Goal: Task Accomplishment & Management: Manage account settings

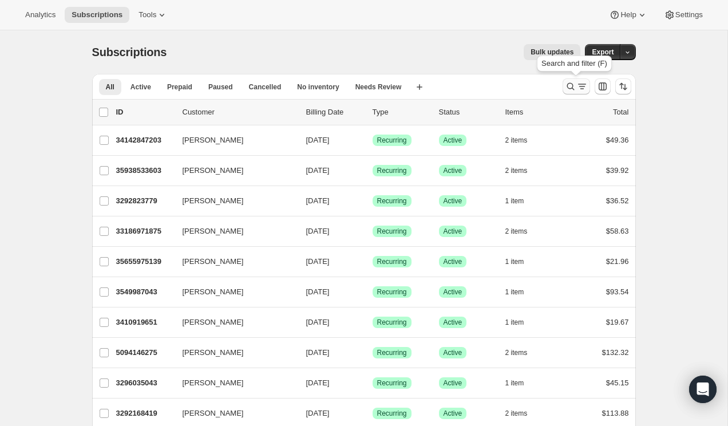
click at [575, 89] on icon "Search and filter results" at bounding box center [570, 86] width 11 height 11
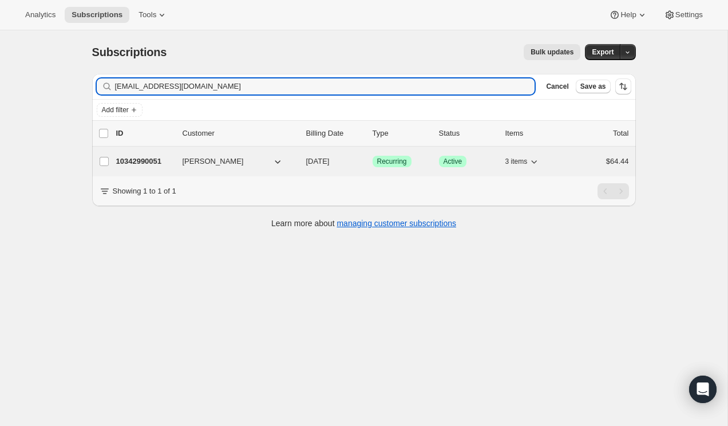
type input "[EMAIL_ADDRESS][DOMAIN_NAME]"
click at [149, 161] on p "10342990051" at bounding box center [144, 161] width 57 height 11
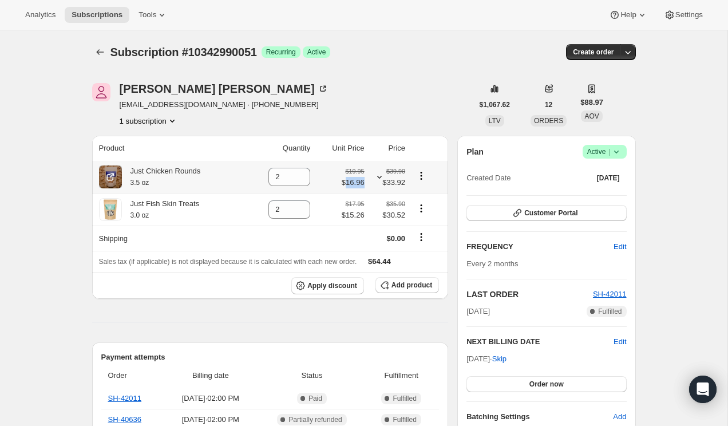
drag, startPoint x: 366, startPoint y: 187, endPoint x: 343, endPoint y: 186, distance: 22.3
click at [343, 186] on td "$19.95 $16.96" at bounding box center [341, 177] width 54 height 32
copy span "16.96"
drag, startPoint x: 365, startPoint y: 219, endPoint x: 343, endPoint y: 219, distance: 21.7
click at [343, 219] on td "$17.95 $15.26" at bounding box center [341, 209] width 54 height 33
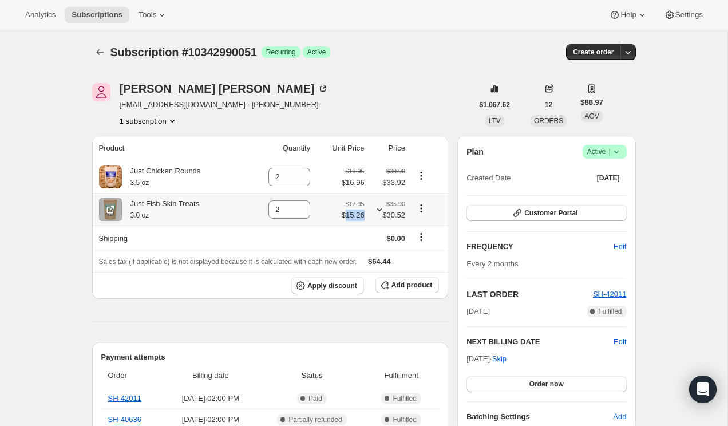
copy span "15.26"
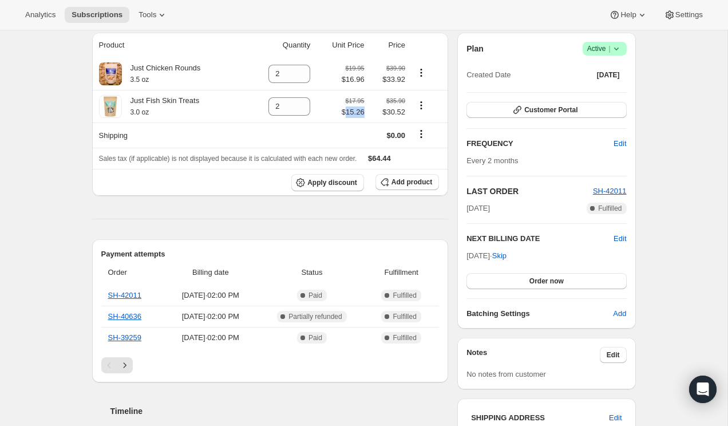
scroll to position [84, 0]
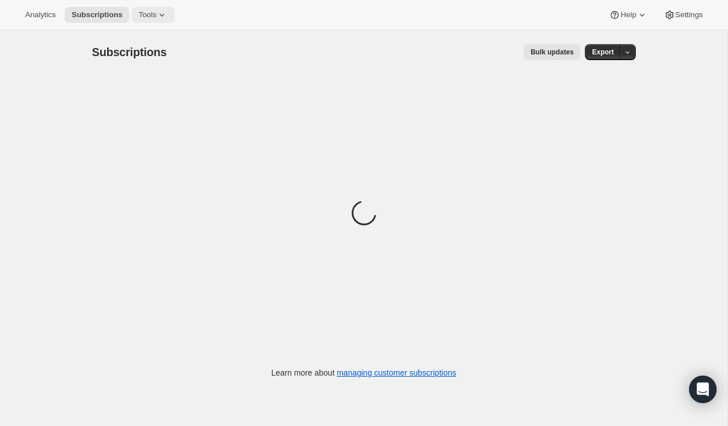
click at [156, 17] on span "Tools" at bounding box center [148, 14] width 18 height 9
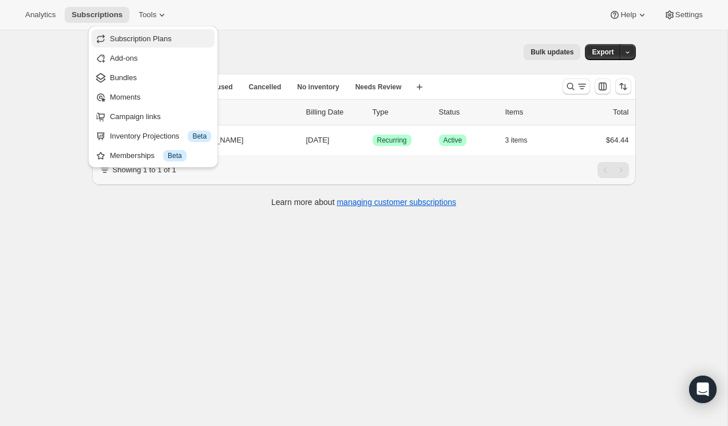
click at [127, 34] on span "Subscription Plans" at bounding box center [160, 38] width 101 height 11
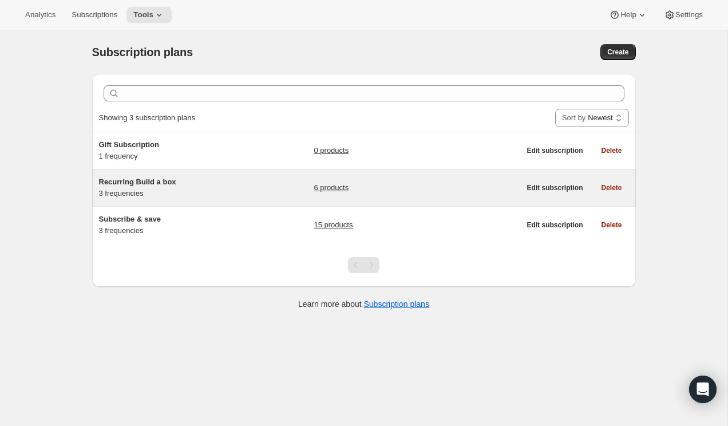
click at [212, 183] on h5 "Recurring Build a box" at bounding box center [170, 181] width 143 height 11
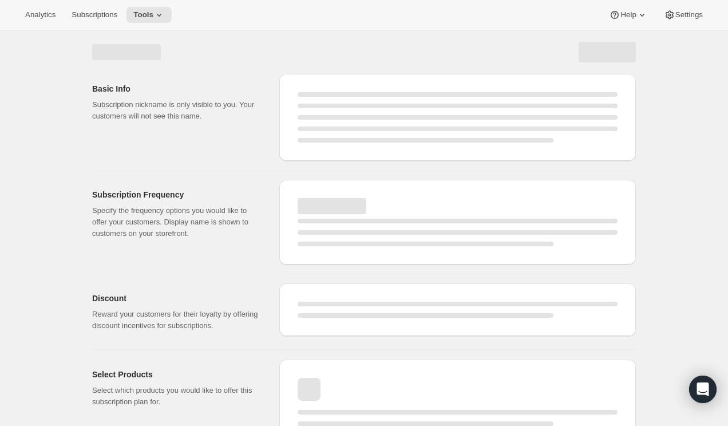
select select "WEEK"
select select "MONTH"
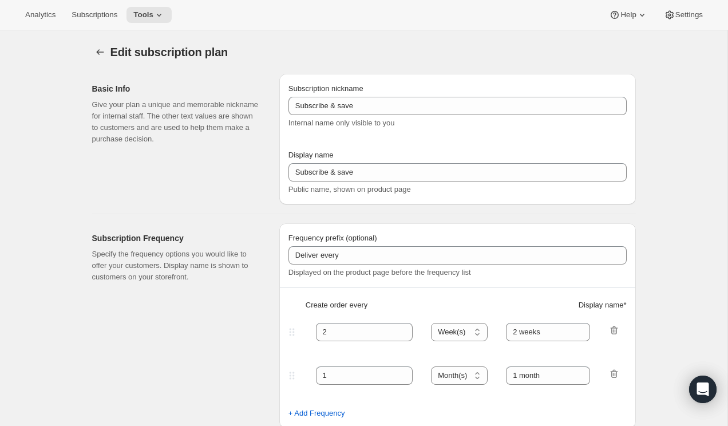
type input "Recurring Build a box"
type input "Save with a recurring order"
type input "1"
select select "MONTH"
type input "1 month"
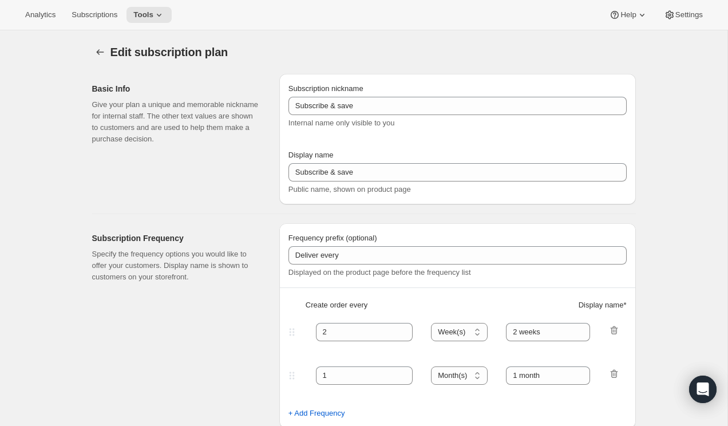
type input "2"
type input "2 months"
type input "15"
type input "Save on your recurring items and have your pup's favorite treats delivered on y…"
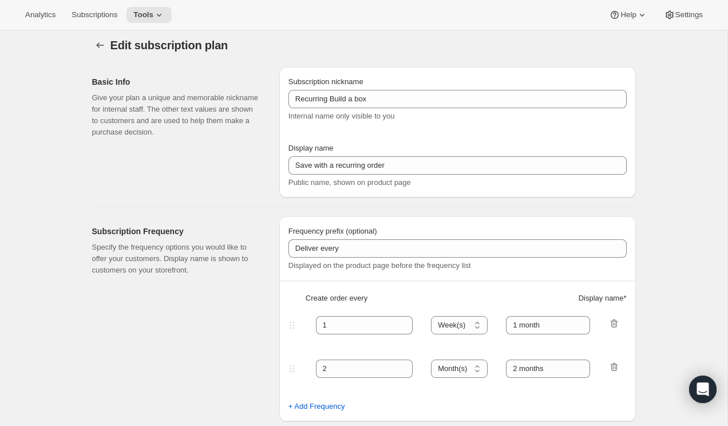
select select "MONTH"
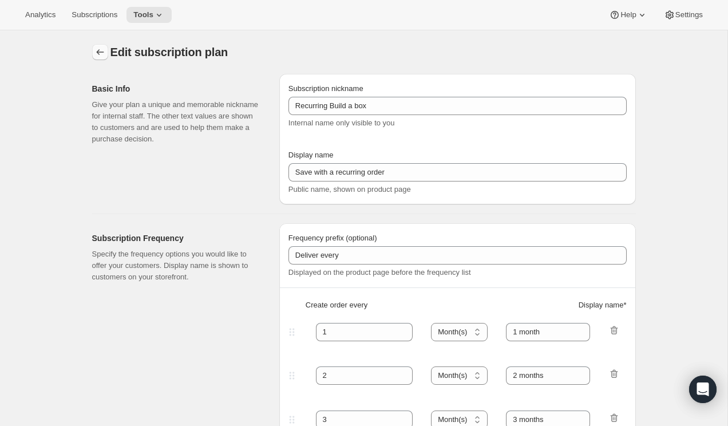
click at [95, 51] on icon "Subscription plans" at bounding box center [99, 51] width 11 height 11
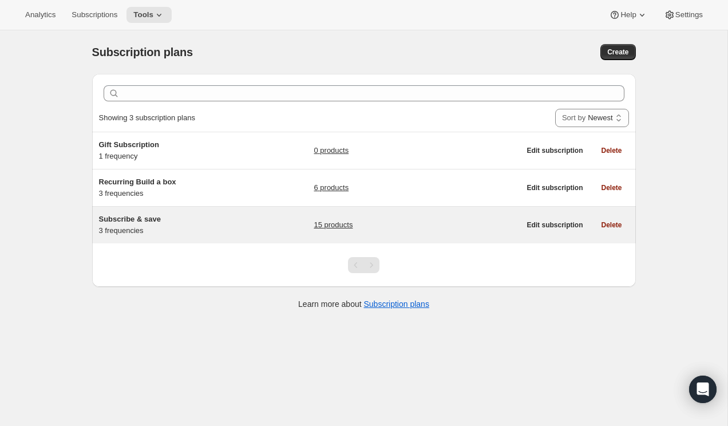
click at [201, 221] on h5 "Subscribe & save" at bounding box center [170, 218] width 143 height 11
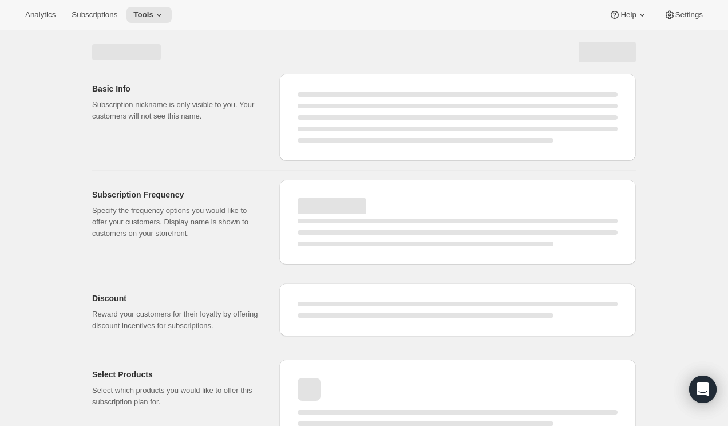
scroll to position [23, 0]
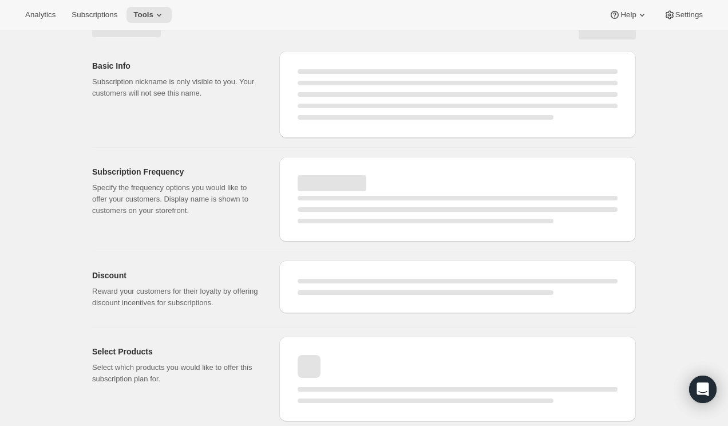
select select "WEEK"
select select "MONTH"
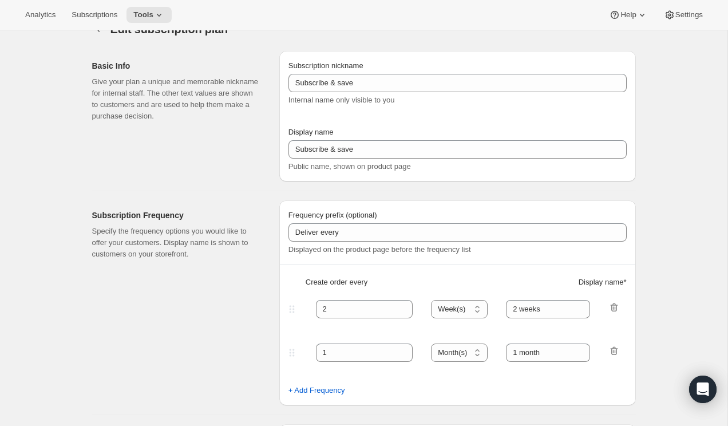
type input "Save 15% with a recurring order"
type input "Delivery every:"
type input "1"
select select "MONTH"
type input "1 month"
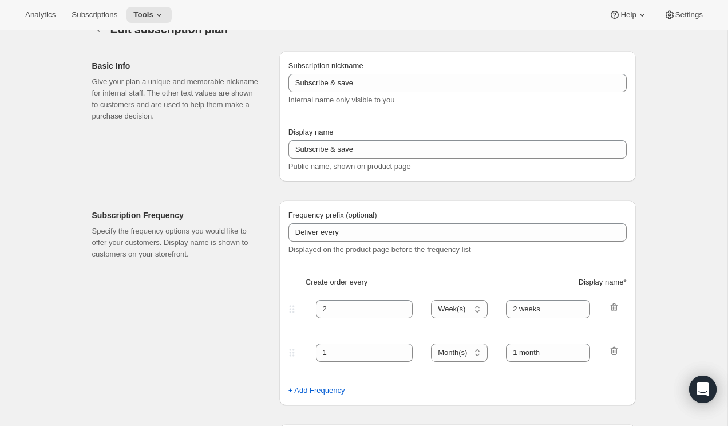
type input "2"
type input "2 months"
type input "15"
type input "Save 15% on your subscription items and have your pup's favorite treats deliver…"
select select "MONTH"
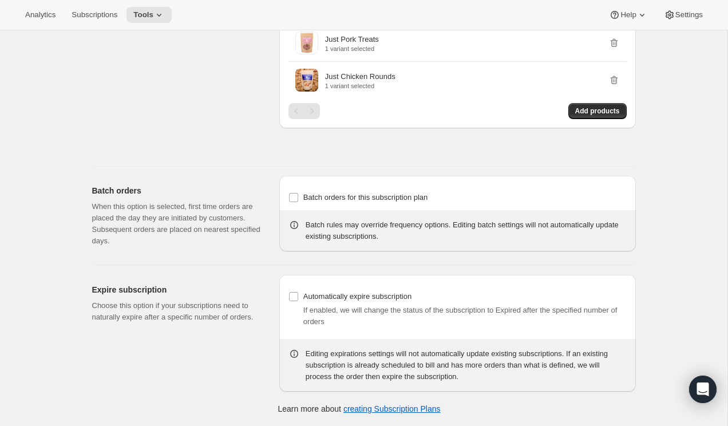
scroll to position [0, 0]
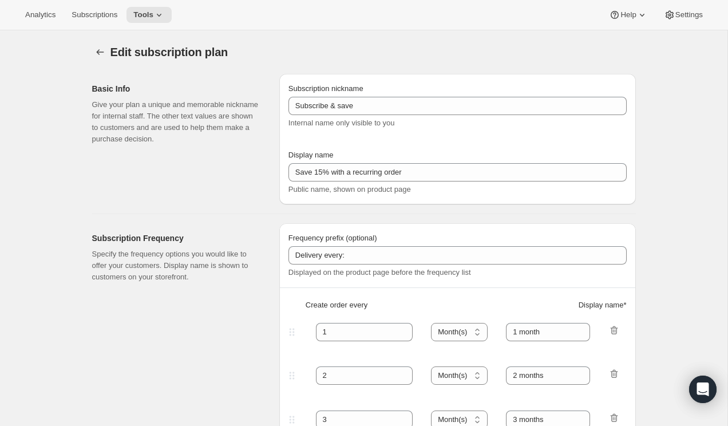
click at [686, 5] on div "Analytics Subscriptions Tools Help Settings" at bounding box center [364, 15] width 728 height 30
click at [685, 13] on span "Settings" at bounding box center [688, 14] width 27 height 9
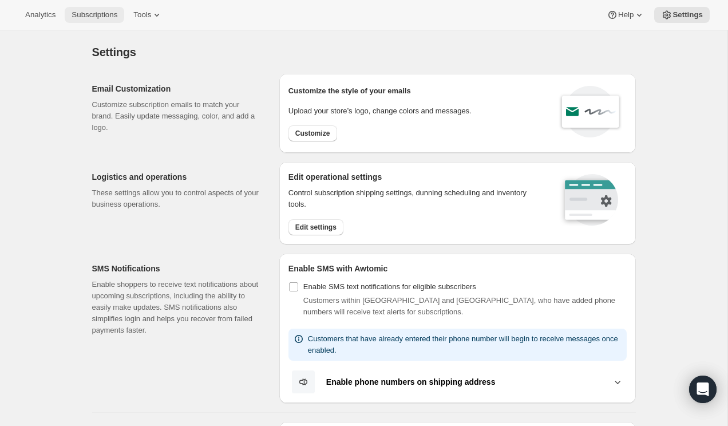
click at [93, 14] on span "Subscriptions" at bounding box center [95, 14] width 46 height 9
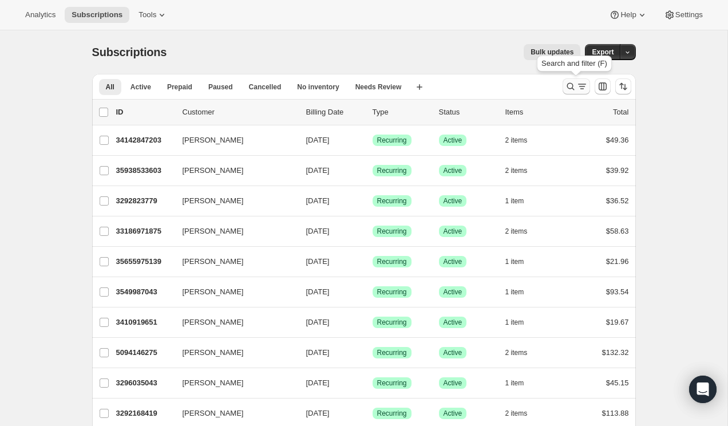
click at [575, 86] on icon "Search and filter results" at bounding box center [570, 86] width 11 height 11
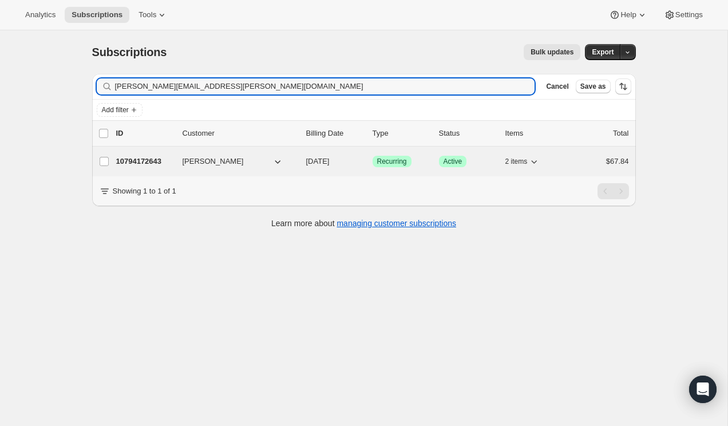
type input "[PERSON_NAME][EMAIL_ADDRESS][PERSON_NAME][DOMAIN_NAME]"
click at [143, 161] on p "10794172643" at bounding box center [144, 161] width 57 height 11
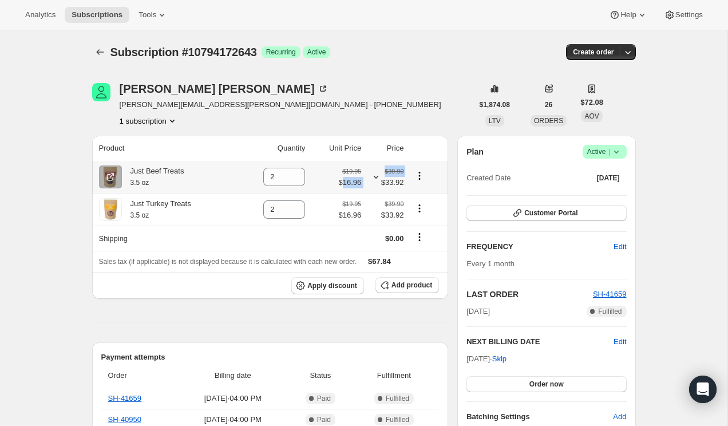
drag, startPoint x: 365, startPoint y: 186, endPoint x: 341, endPoint y: 186, distance: 24.0
click at [341, 186] on tr "Just Beef Treats 3.5 oz 2 $19.95 $16.96 $39.90 $33.92" at bounding box center [270, 177] width 357 height 32
copy tr "16.96 $39.90"
